Goal: Information Seeking & Learning: Learn about a topic

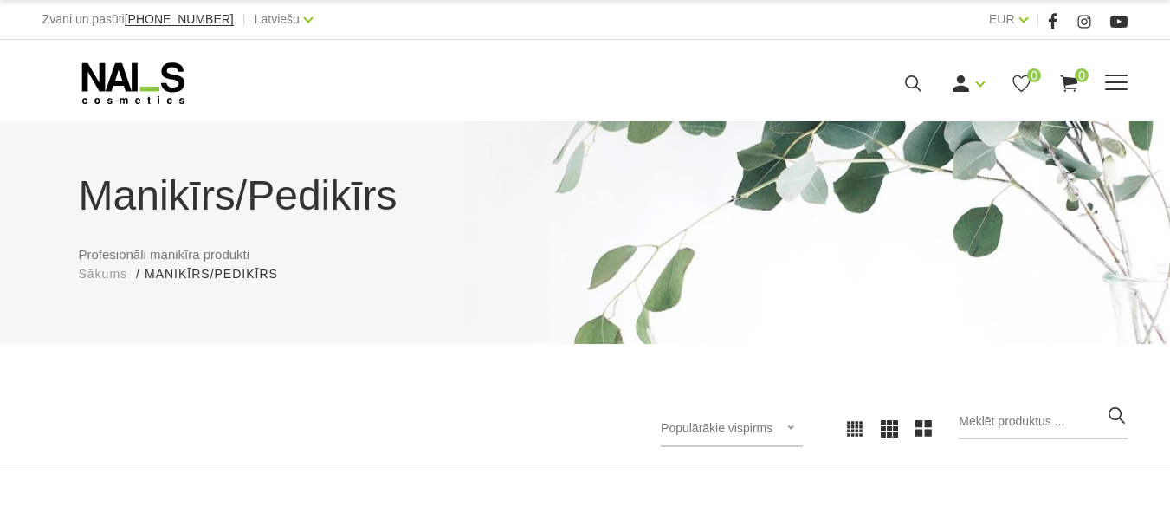
click at [0, 0] on link "Gēlu sistēmas" at bounding box center [0, 0] width 0 height 0
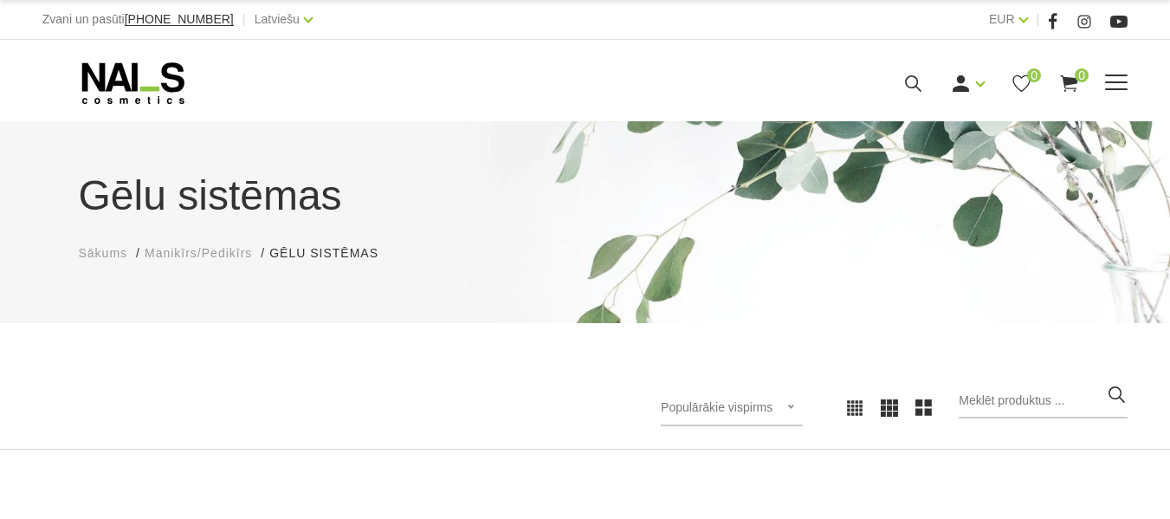
click at [0, 0] on link "Bāzes, topi un praimeri" at bounding box center [0, 0] width 0 height 0
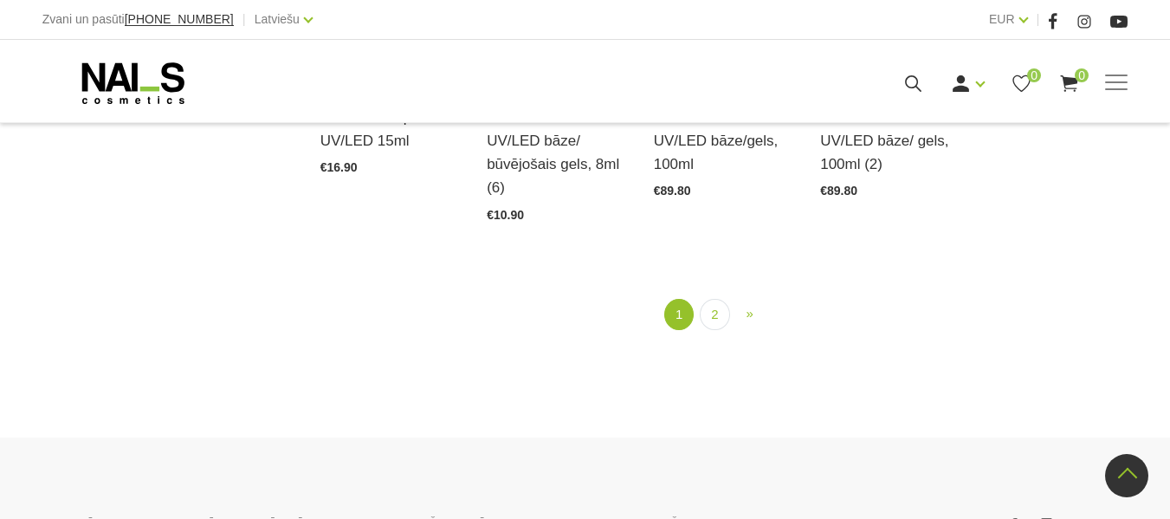
scroll to position [2105, 0]
click at [713, 297] on link "2" at bounding box center [714, 313] width 29 height 32
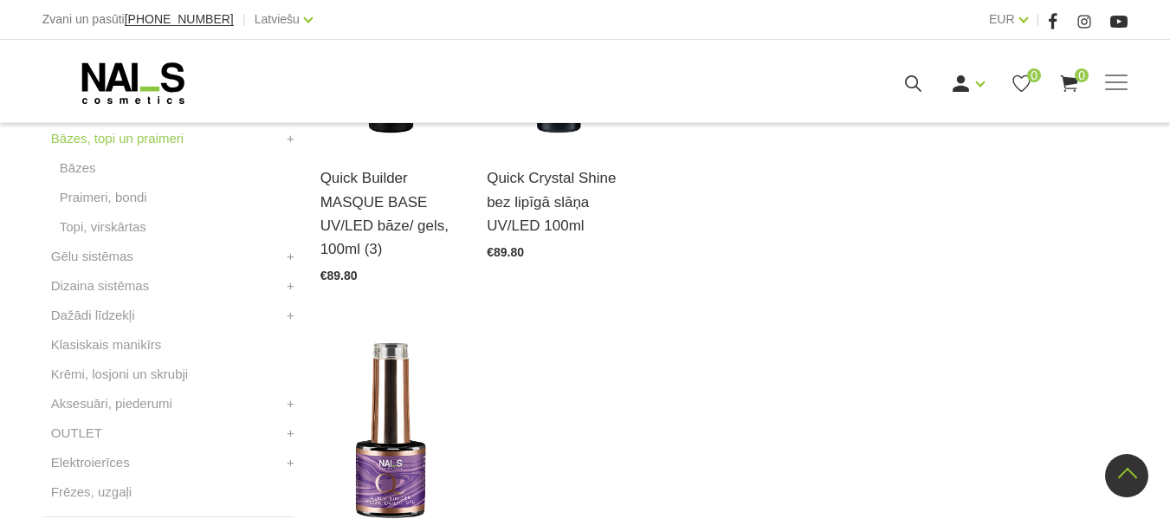
scroll to position [589, 0]
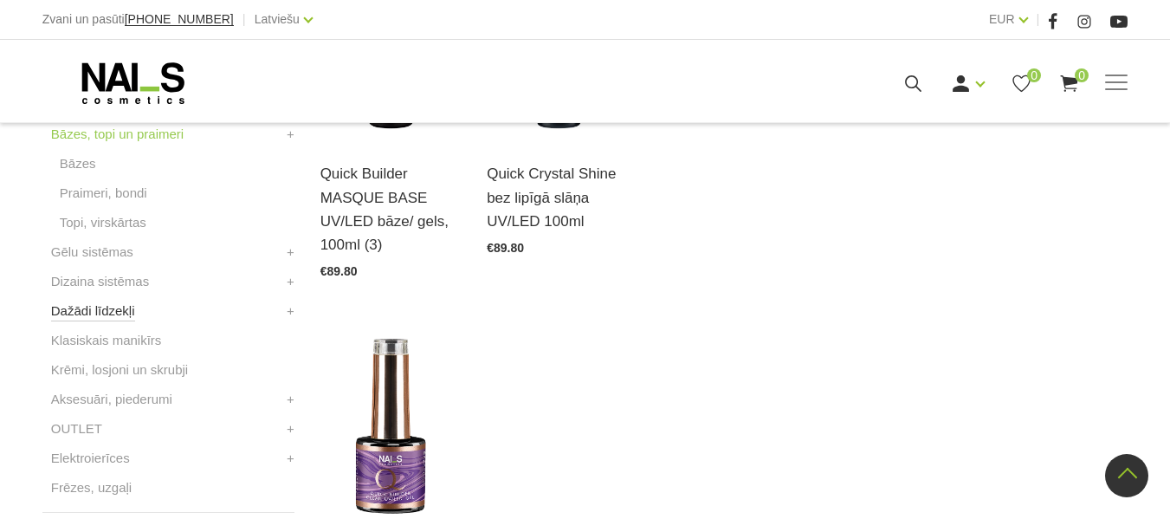
click at [124, 309] on link "Dažādi līdzekļi" at bounding box center [93, 310] width 84 height 21
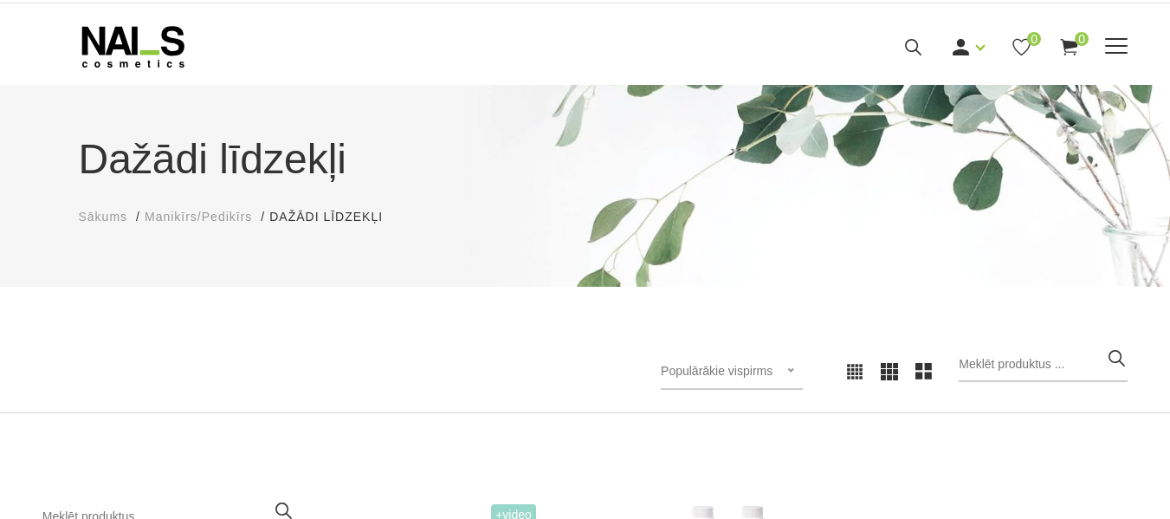
scroll to position [37, 0]
click at [0, 0] on link "Klasiskais manikīrs" at bounding box center [0, 0] width 0 height 0
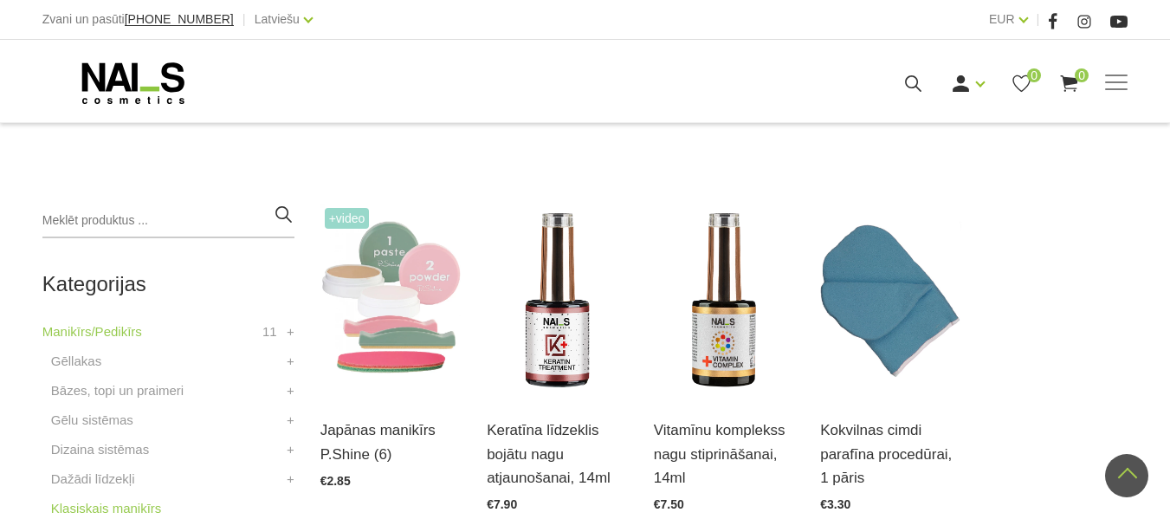
scroll to position [325, 0]
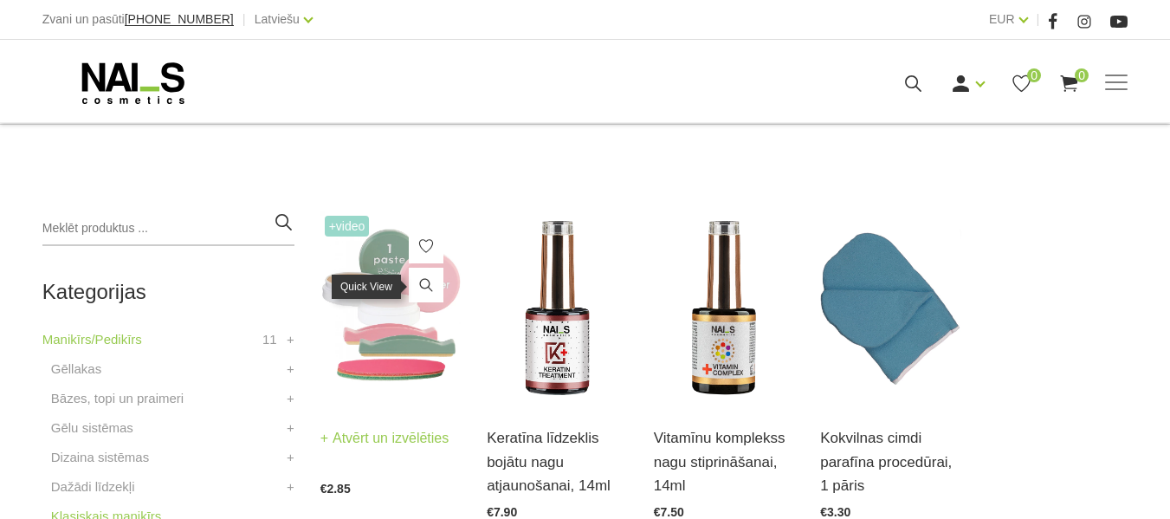
click at [421, 288] on icon at bounding box center [425, 284] width 17 height 17
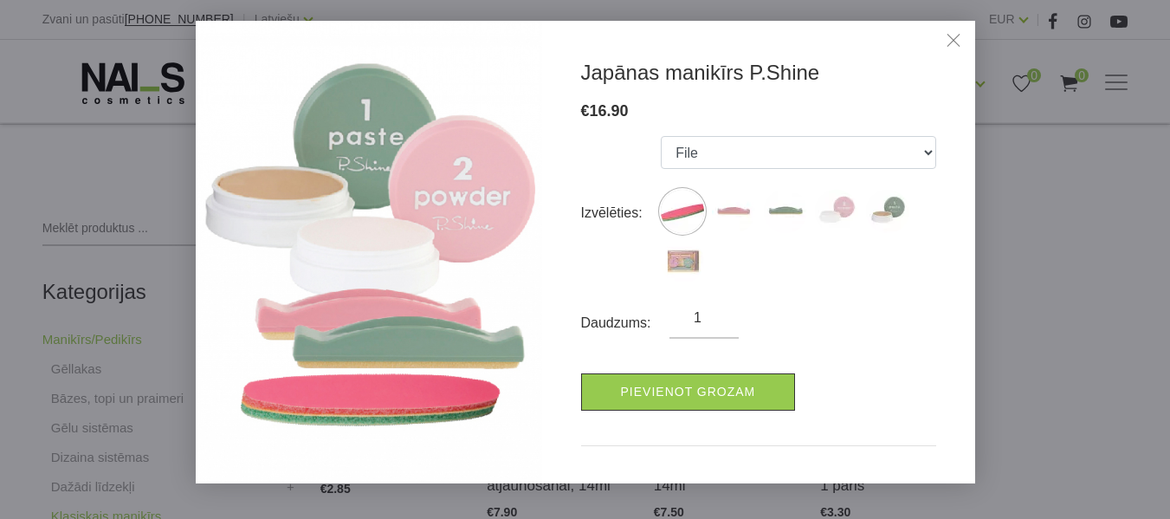
click at [954, 36] on link "Close" at bounding box center [953, 42] width 26 height 26
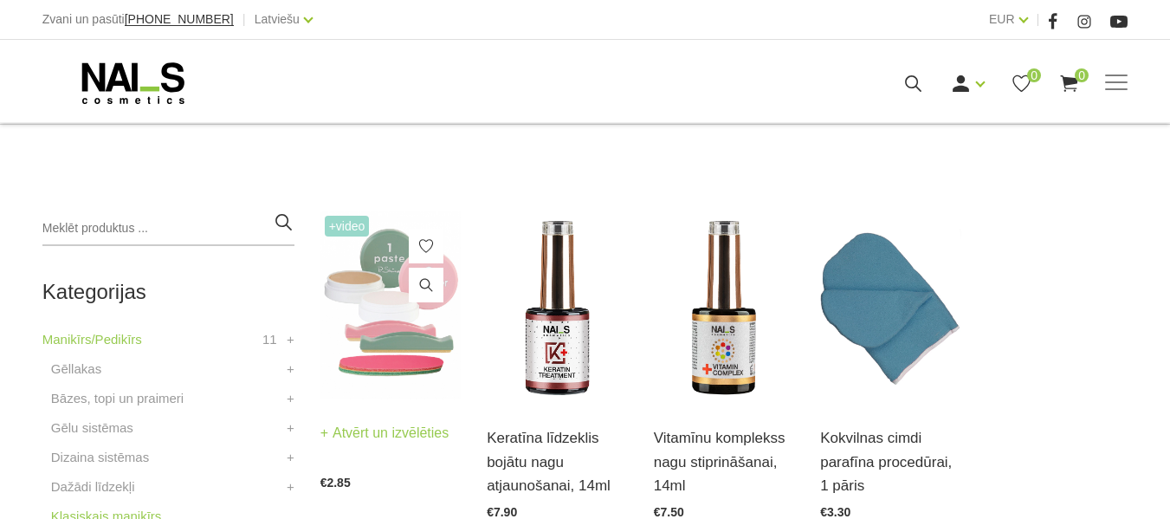
click at [390, 338] on img at bounding box center [390, 305] width 141 height 188
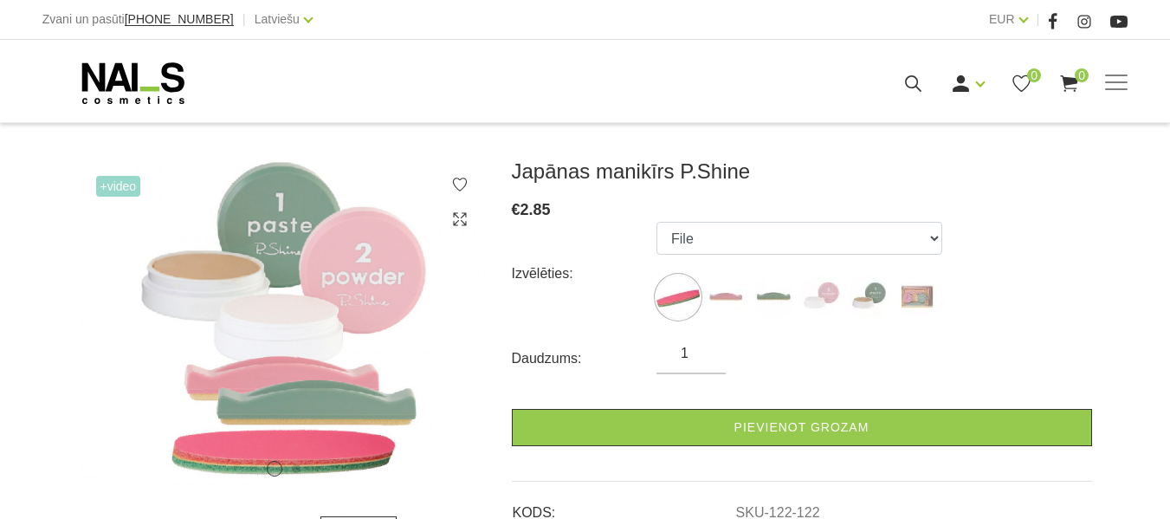
scroll to position [254, 0]
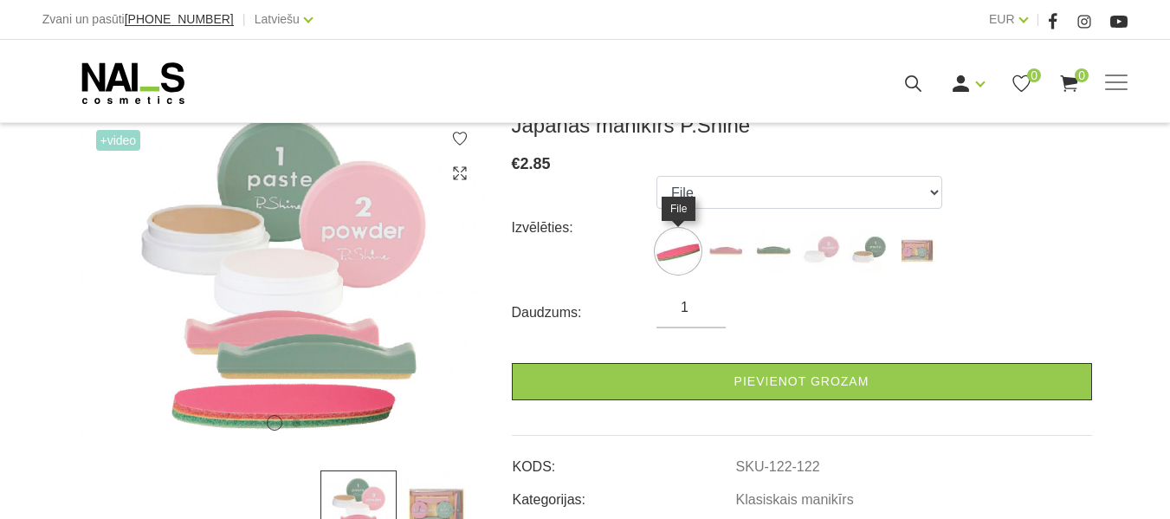
click at [680, 253] on img at bounding box center [677, 250] width 43 height 43
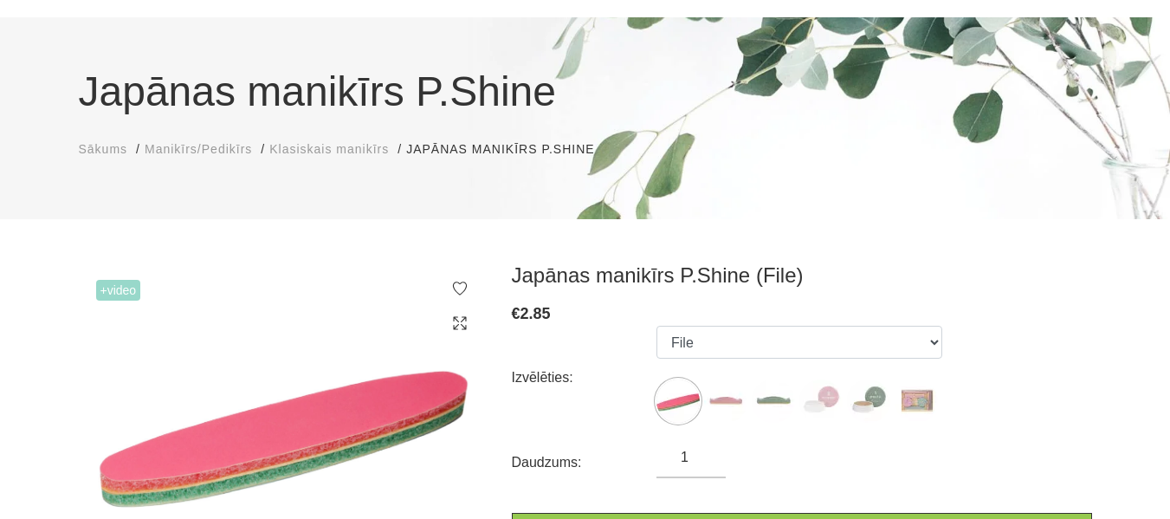
scroll to position [103, 0]
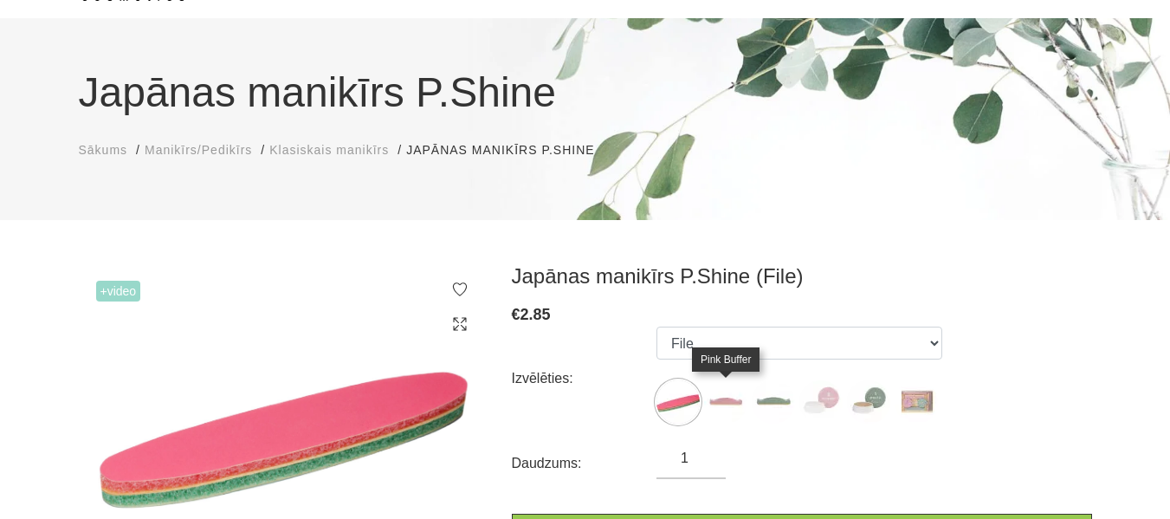
click at [727, 406] on img at bounding box center [725, 401] width 43 height 43
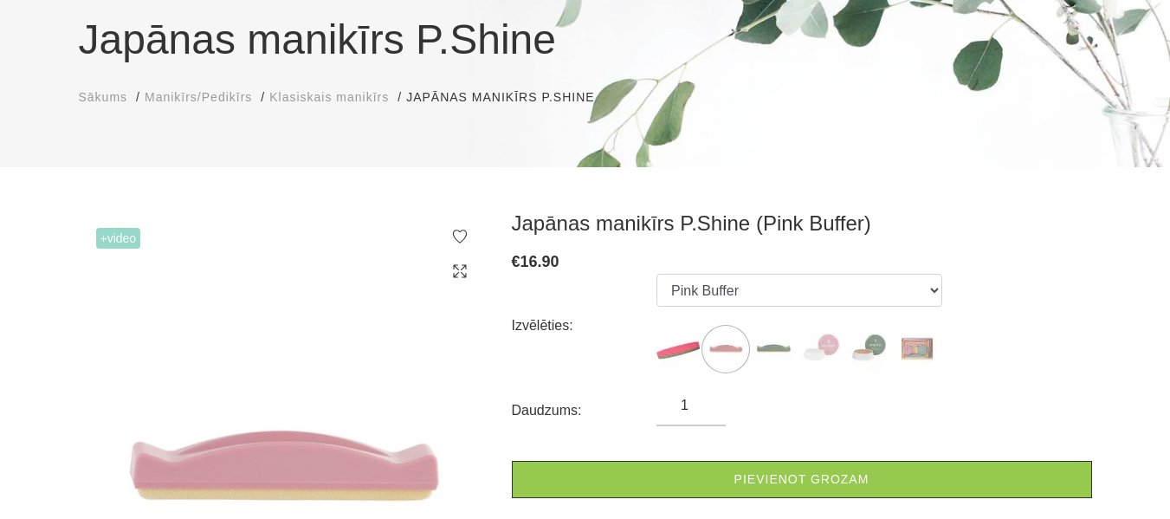
scroll to position [152, 0]
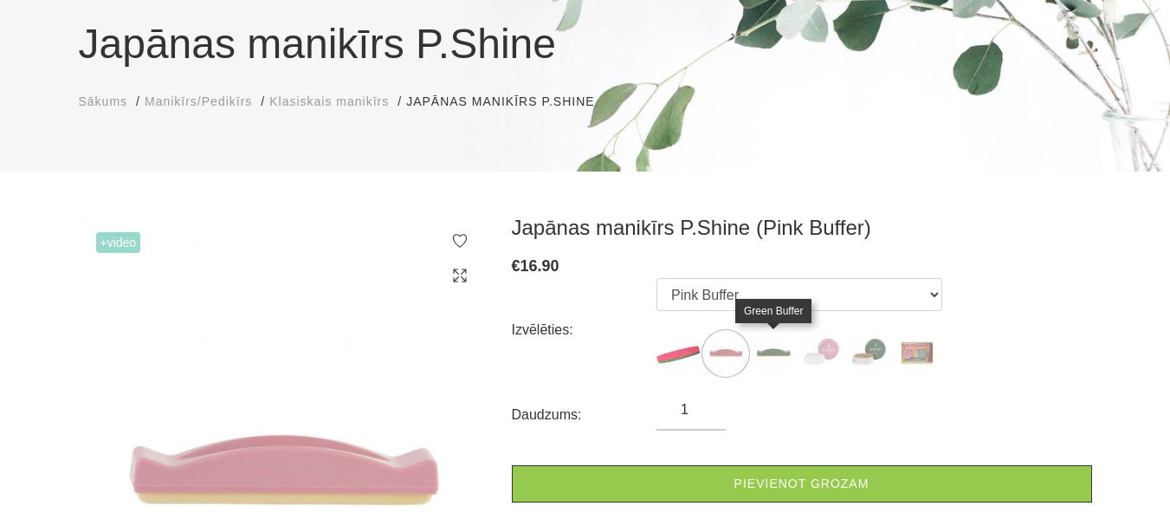
click at [777, 346] on img at bounding box center [773, 353] width 43 height 43
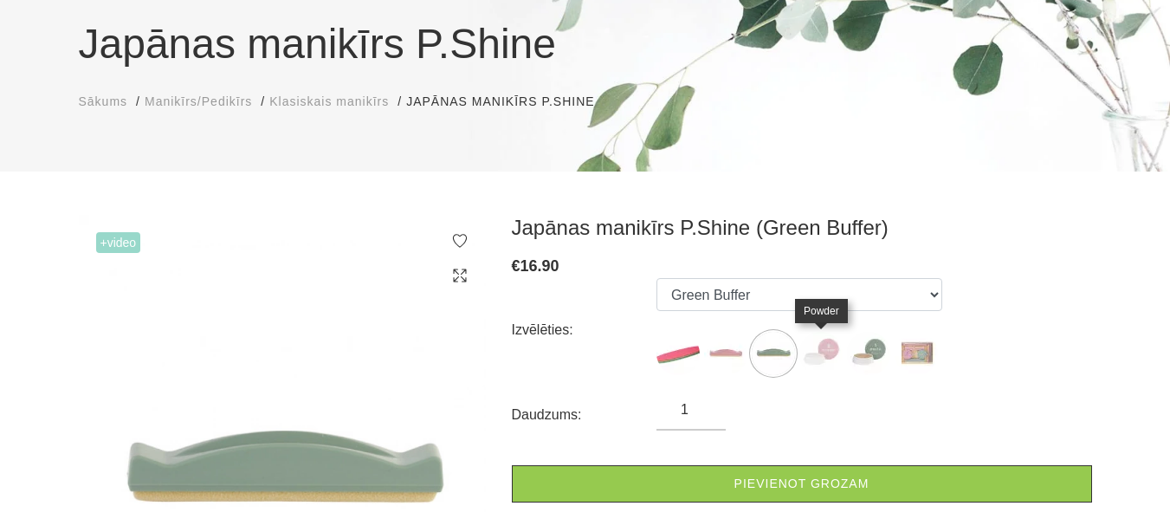
click at [819, 345] on img at bounding box center [820, 353] width 43 height 43
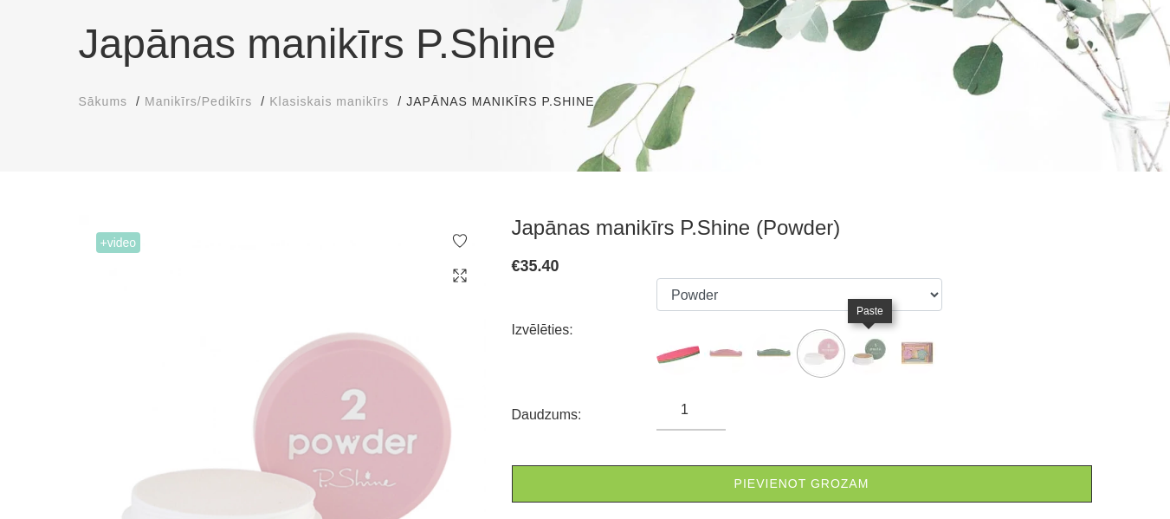
click at [876, 348] on img at bounding box center [868, 353] width 43 height 43
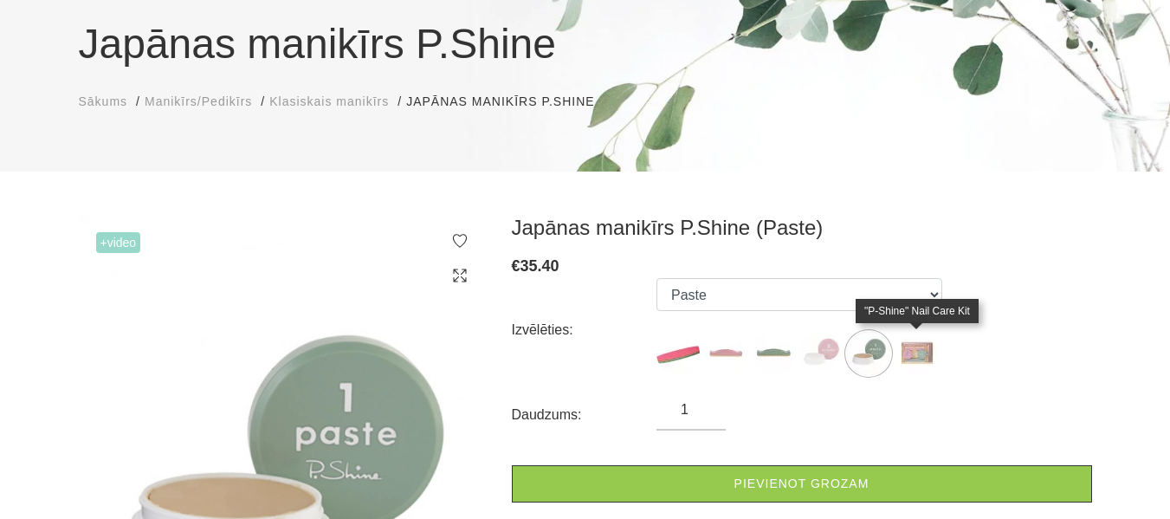
click at [906, 347] on img at bounding box center [915, 353] width 43 height 43
select select "127"
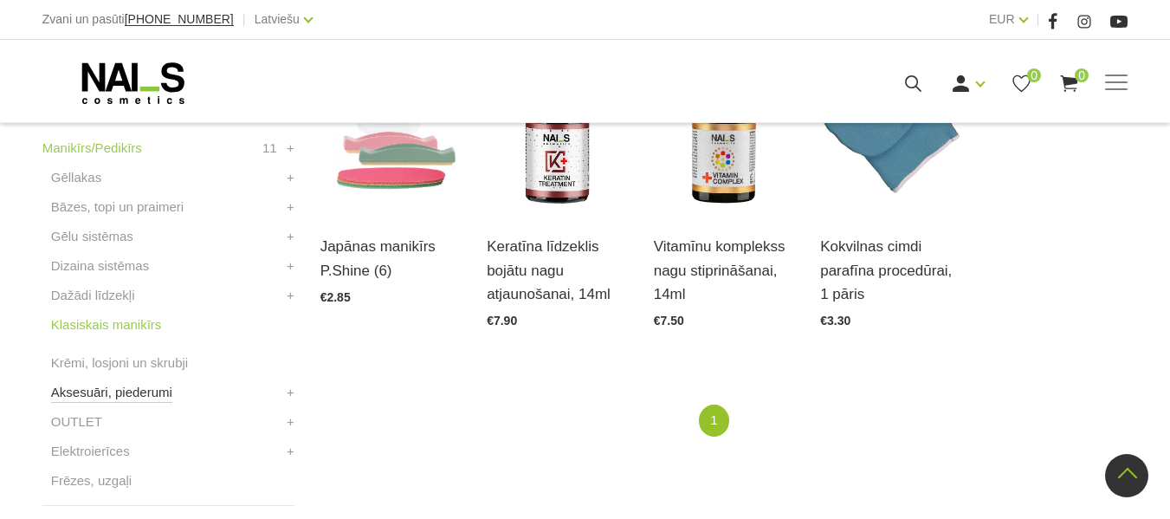
scroll to position [515, 0]
